Goal: Task Accomplishment & Management: Complete application form

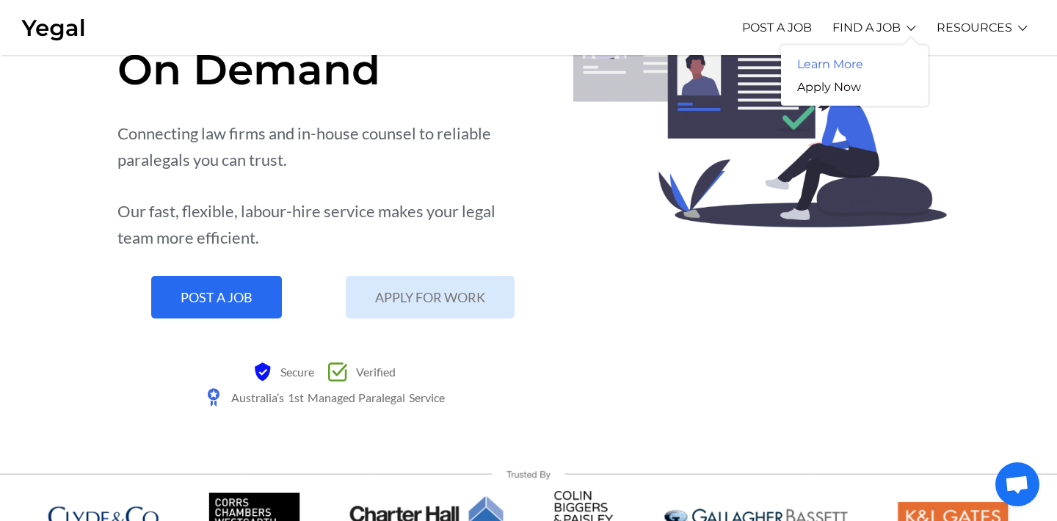
click at [853, 59] on link "Learn More" at bounding box center [830, 64] width 98 height 23
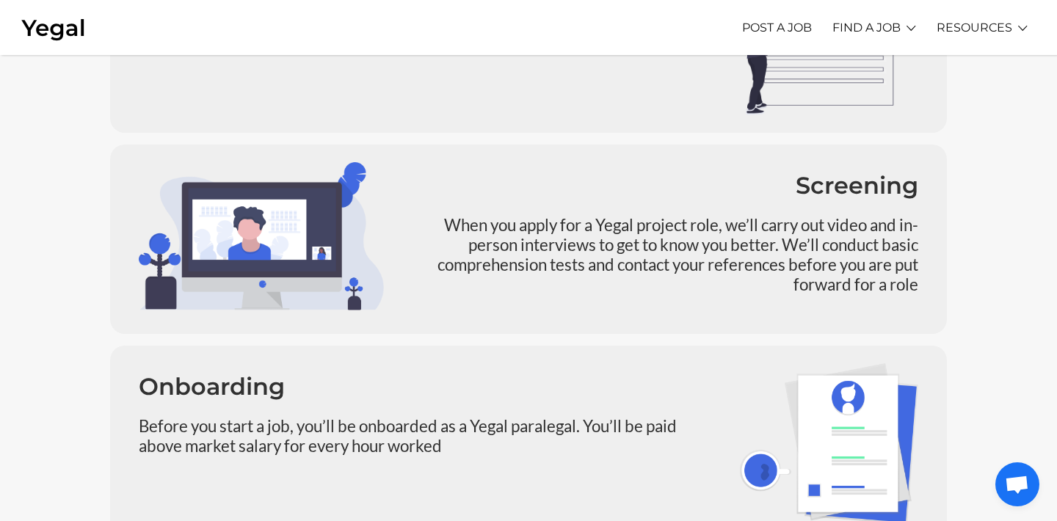
scroll to position [1036, 0]
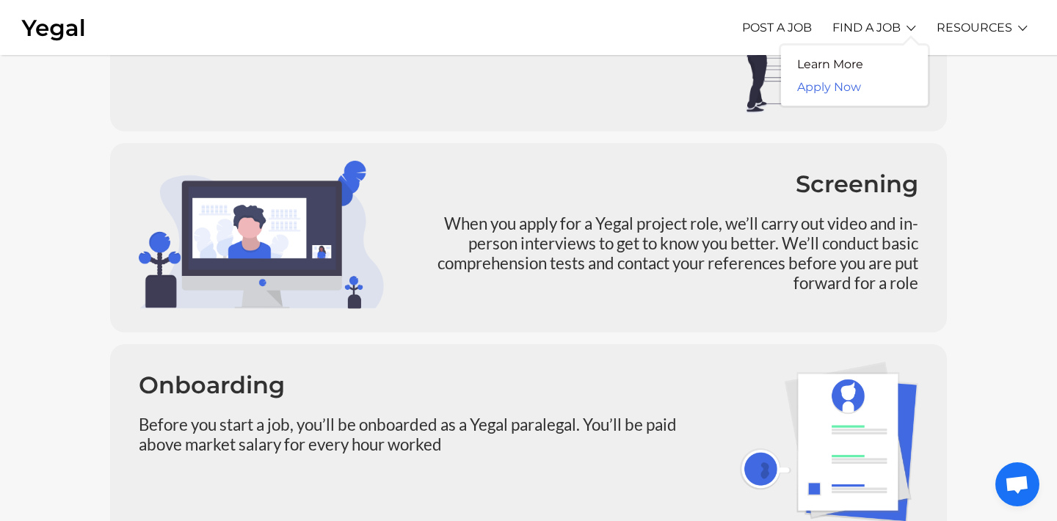
click at [848, 87] on link "Apply Now" at bounding box center [829, 87] width 96 height 23
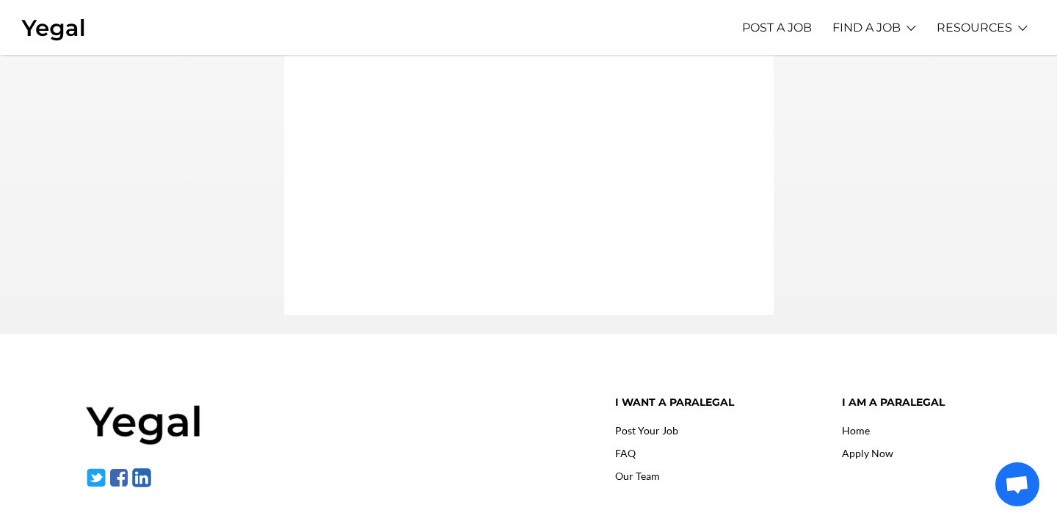
scroll to position [492, 0]
